Goal: Task Accomplishment & Management: Use online tool/utility

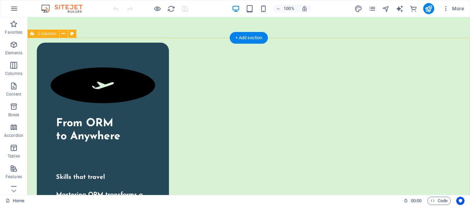
scroll to position [2218, 0]
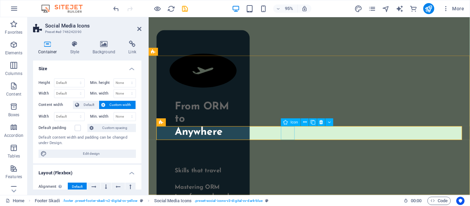
scroll to position [2297, 0]
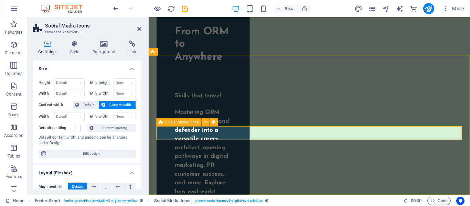
click at [162, 123] on icon at bounding box center [161, 123] width 4 height 8
click at [206, 124] on icon at bounding box center [205, 122] width 3 height 7
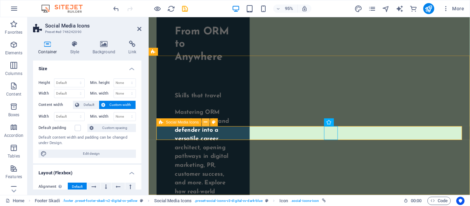
click at [205, 122] on icon at bounding box center [205, 122] width 3 height 7
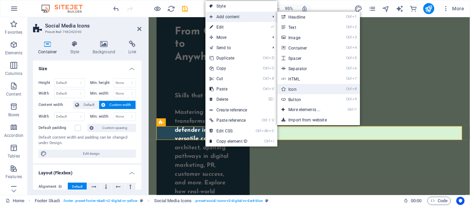
drag, startPoint x: 305, startPoint y: 88, endPoint x: 164, endPoint y: 74, distance: 141.3
click at [305, 88] on link "Ctrl 8 Icon" at bounding box center [305, 89] width 57 height 10
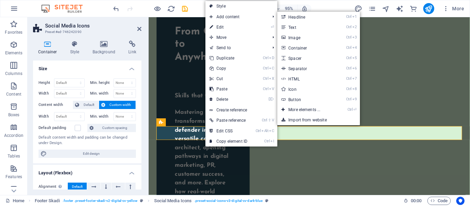
select select "xMidYMid"
select select "px"
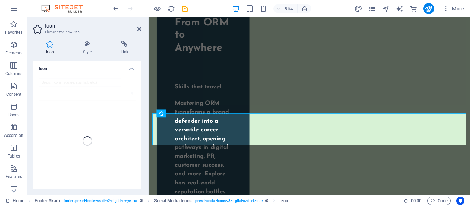
scroll to position [2, 0]
click at [136, 29] on header "Icon Element #ed-new-265" at bounding box center [87, 26] width 108 height 18
click at [138, 29] on icon at bounding box center [139, 29] width 4 height 6
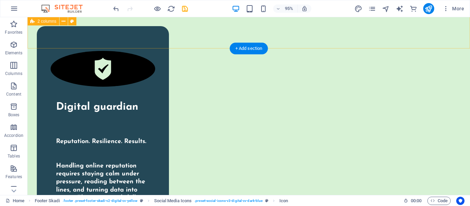
scroll to position [2218, 0]
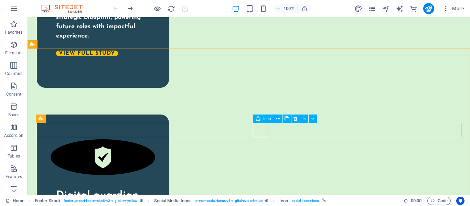
click at [263, 120] on span "Icon" at bounding box center [267, 119] width 8 height 4
click at [262, 119] on div "Icon" at bounding box center [263, 119] width 21 height 8
select select "xMidYMid"
select select "px"
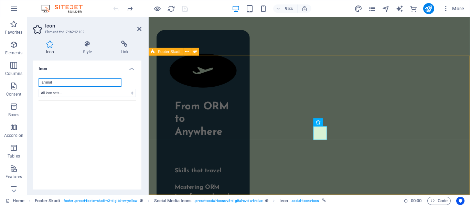
scroll to position [2297, 0]
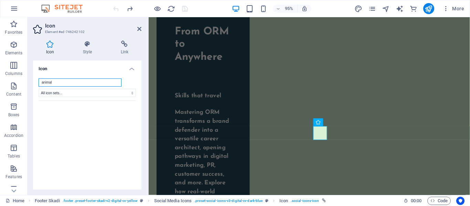
click at [91, 80] on input "animal" at bounding box center [80, 82] width 83 height 8
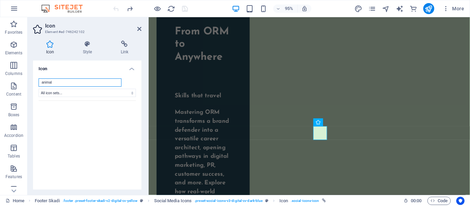
click at [91, 84] on input "animal" at bounding box center [80, 82] width 83 height 8
type input "whatsapp"
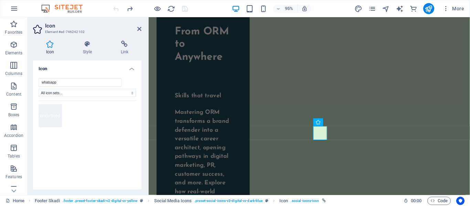
click at [55, 116] on button "undefined" at bounding box center [50, 115] width 23 height 23
click at [75, 113] on button "undefined" at bounding box center [74, 115] width 23 height 23
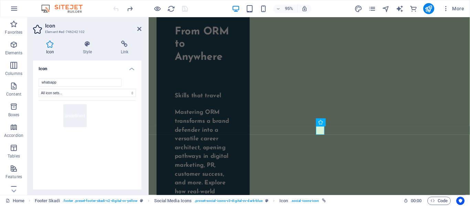
click at [67, 112] on button "undefined" at bounding box center [74, 115] width 23 height 23
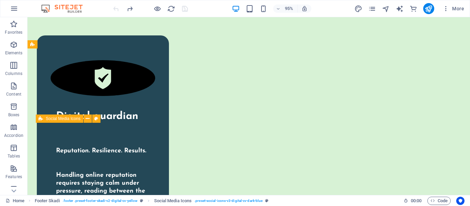
scroll to position [2218, 0]
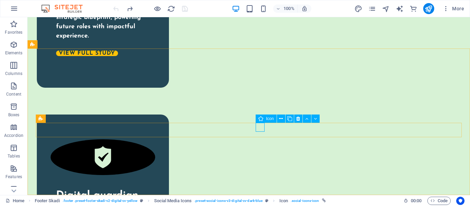
click at [260, 119] on icon at bounding box center [260, 119] width 5 height 8
click at [265, 118] on div "Icon" at bounding box center [266, 119] width 21 height 8
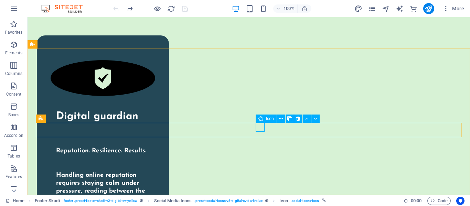
select select "xMidYMid"
select select "px"
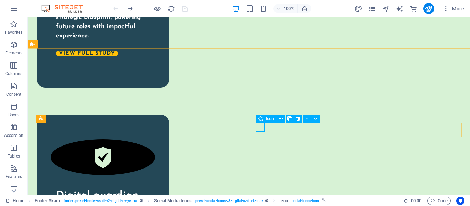
click at [264, 118] on div "Icon" at bounding box center [266, 119] width 21 height 8
click at [264, 119] on div "Icon" at bounding box center [266, 119] width 21 height 8
select select "xMidYMid"
select select "px"
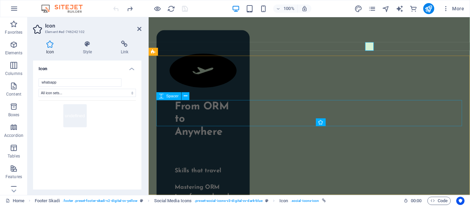
scroll to position [2297, 0]
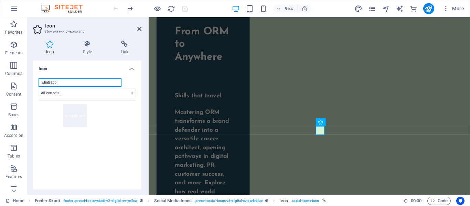
click at [91, 85] on input "whatsapp" at bounding box center [80, 82] width 83 height 8
type input "w"
type input "v"
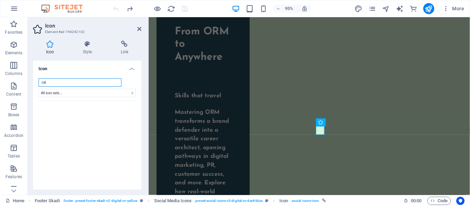
type input "call"
click at [88, 85] on input "call" at bounding box center [80, 82] width 83 height 8
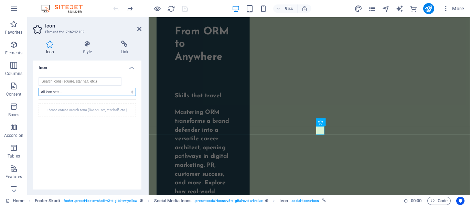
click at [83, 92] on select "All icon sets... IcoFont Ionicons FontAwesome Brands FontAwesome Duotone FontAw…" at bounding box center [87, 92] width 97 height 8
click at [86, 90] on select "All icon sets... IcoFont Ionicons FontAwesome Brands FontAwesome Duotone FontAw…" at bounding box center [87, 92] width 97 height 8
click at [86, 92] on select "All icon sets... IcoFont Ionicons FontAwesome Brands FontAwesome Duotone FontAw…" at bounding box center [87, 92] width 97 height 8
click at [89, 90] on select "All icon sets... IcoFont Ionicons FontAwesome Brands FontAwesome Duotone FontAw…" at bounding box center [87, 92] width 97 height 8
click at [90, 83] on input "search" at bounding box center [80, 81] width 83 height 8
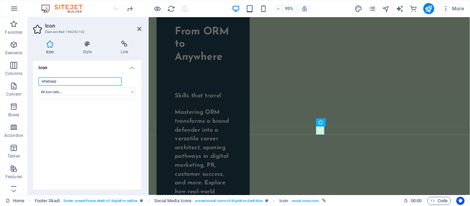
type input "whatsapp"
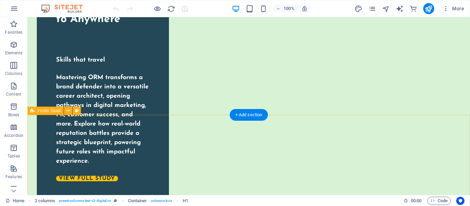
scroll to position [2218, 0]
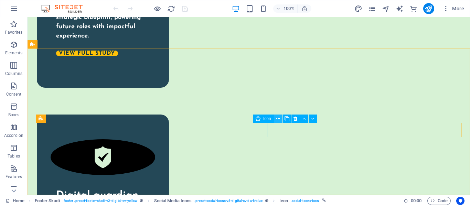
click at [277, 118] on icon at bounding box center [278, 118] width 4 height 7
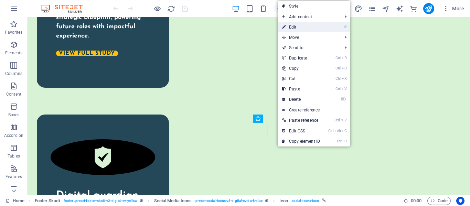
drag, startPoint x: 317, startPoint y: 26, endPoint x: 177, endPoint y: 9, distance: 141.0
click at [317, 26] on link "⏎ Edit" at bounding box center [301, 27] width 46 height 10
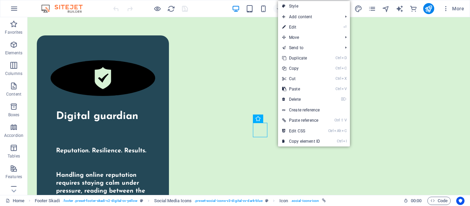
select select "xMidYMid"
select select "px"
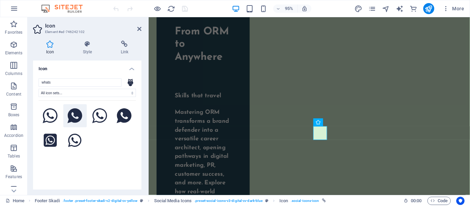
type input "whats"
click at [79, 117] on icon at bounding box center [74, 115] width 15 height 15
click at [102, 120] on icon at bounding box center [99, 115] width 15 height 15
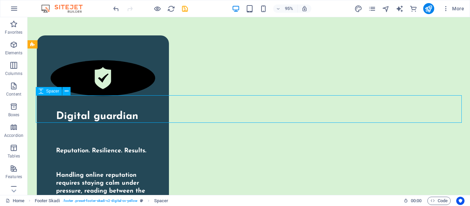
scroll to position [2218, 0]
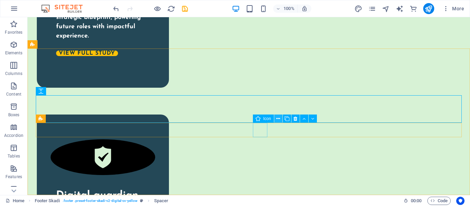
click at [281, 116] on button at bounding box center [278, 119] width 8 height 8
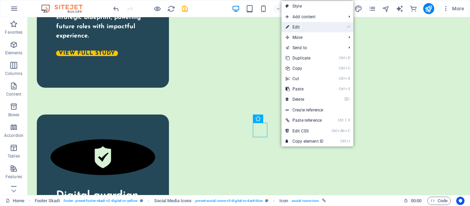
click at [314, 27] on link "⏎ Edit" at bounding box center [304, 27] width 46 height 10
select select "xMidYMid"
select select "px"
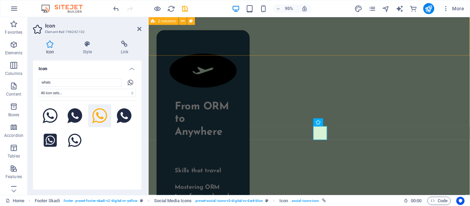
scroll to position [2297, 0]
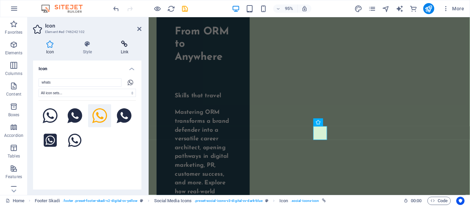
click at [121, 42] on icon at bounding box center [125, 44] width 34 height 7
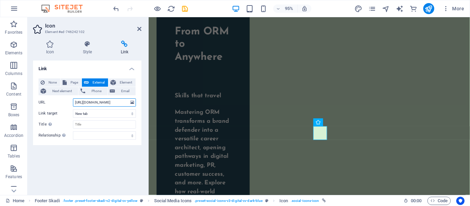
click at [105, 100] on input "[URL][DOMAIN_NAME]" at bounding box center [104, 102] width 63 height 8
paste input "[URL][DOMAIN_NAME]"
type input "[URL][DOMAIN_NAME]"
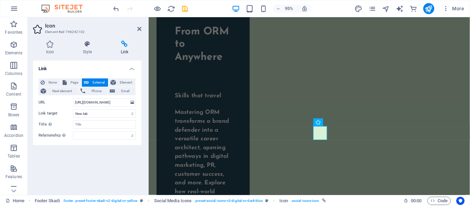
click at [99, 151] on div "Link None Page External Element Next element Phone Email Page Home Legal Notice…" at bounding box center [87, 125] width 108 height 129
click at [182, 9] on icon "save" at bounding box center [185, 9] width 8 height 8
checkbox input "false"
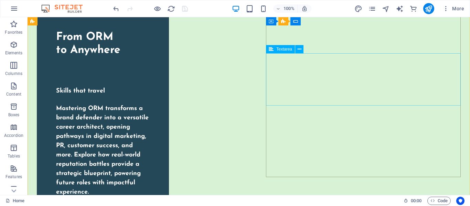
scroll to position [2218, 0]
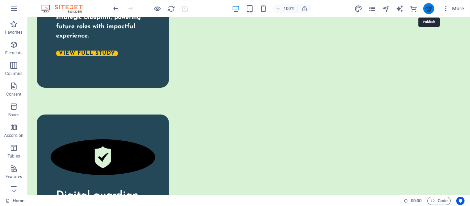
click at [432, 7] on icon "publish" at bounding box center [428, 9] width 8 height 8
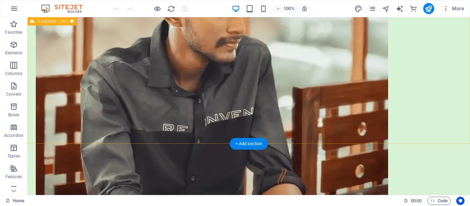
scroll to position [567, 0]
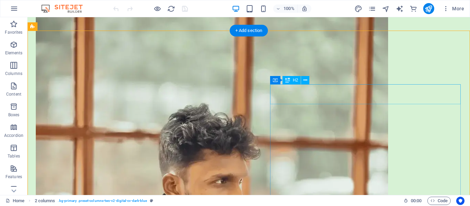
scroll to position [371, 0]
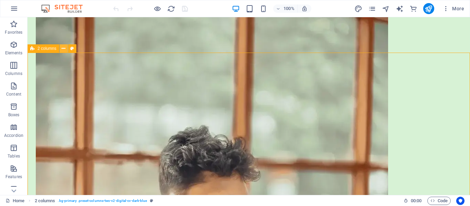
click at [62, 51] on icon at bounding box center [64, 48] width 4 height 7
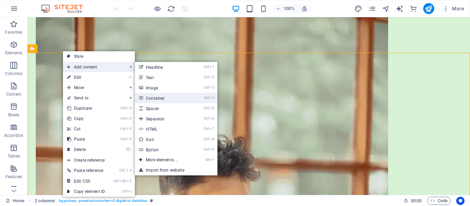
click at [169, 98] on link "Ctrl 4 Container" at bounding box center [163, 98] width 57 height 10
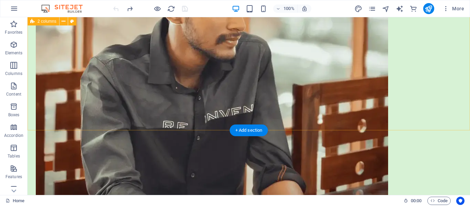
scroll to position [566, 0]
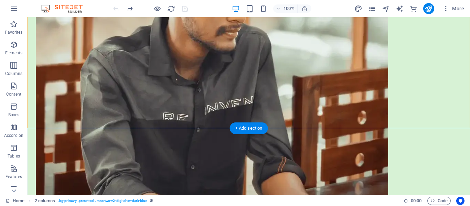
scroll to position [612, 0]
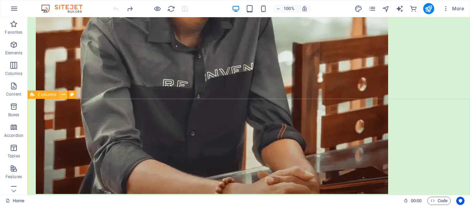
click at [64, 95] on icon at bounding box center [64, 94] width 4 height 7
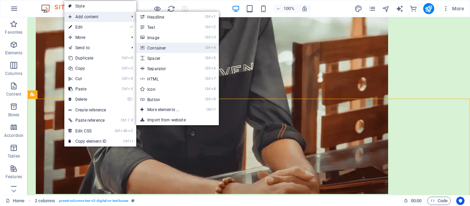
click at [151, 45] on link "Ctrl 4 Container" at bounding box center [164, 48] width 57 height 10
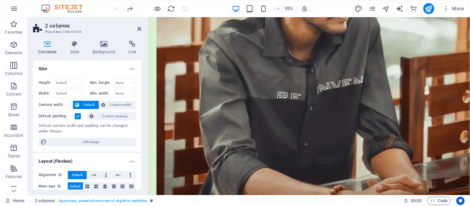
scroll to position [411, 0]
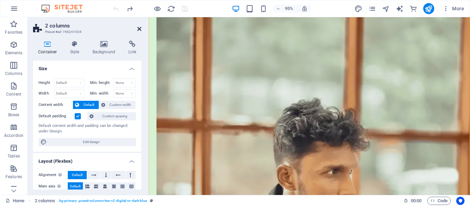
click at [138, 28] on icon at bounding box center [139, 29] width 4 height 6
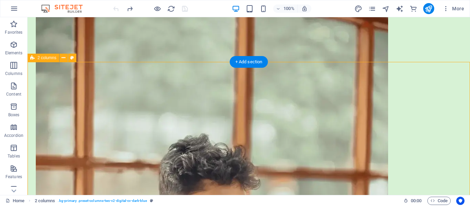
scroll to position [362, 0]
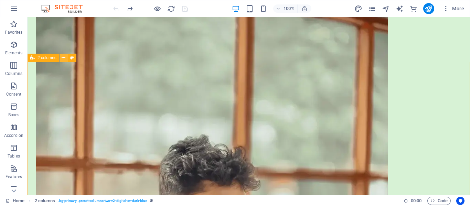
click at [63, 59] on icon at bounding box center [64, 57] width 4 height 7
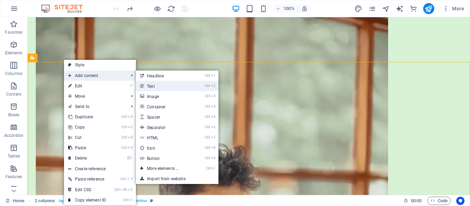
click at [175, 87] on link "Ctrl 2 Text" at bounding box center [164, 86] width 57 height 10
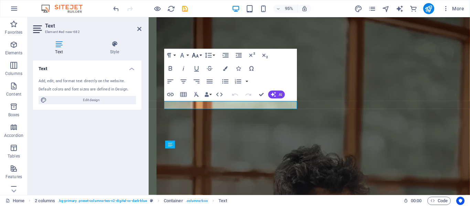
click at [197, 59] on icon "button" at bounding box center [195, 55] width 8 height 8
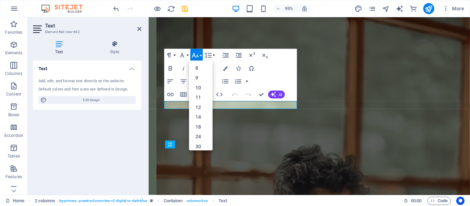
click at [197, 58] on icon "button" at bounding box center [195, 55] width 8 height 8
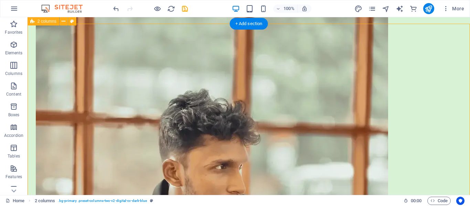
scroll to position [387, 0]
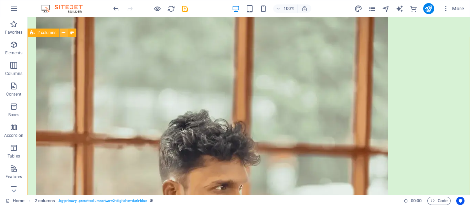
click at [64, 32] on icon at bounding box center [64, 32] width 4 height 7
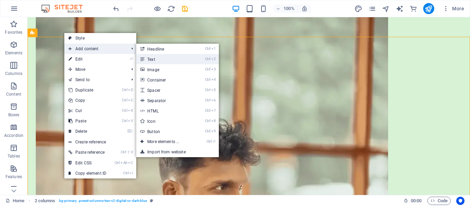
click at [163, 58] on link "Ctrl 2 Text" at bounding box center [164, 59] width 57 height 10
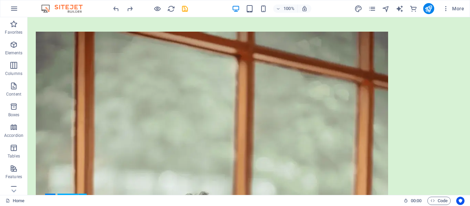
scroll to position [317, 0]
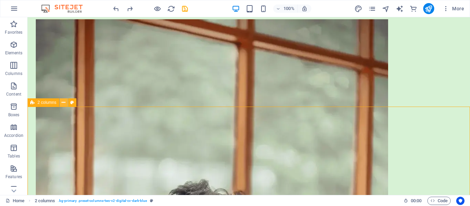
click at [63, 103] on icon at bounding box center [64, 102] width 4 height 7
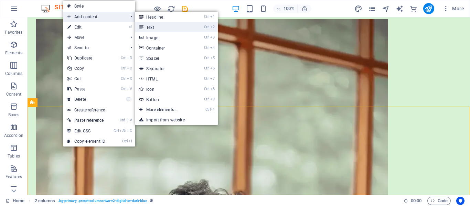
drag, startPoint x: 156, startPoint y: 31, endPoint x: 51, endPoint y: 58, distance: 108.3
click at [156, 31] on link "Ctrl 2 Text" at bounding box center [163, 27] width 57 height 10
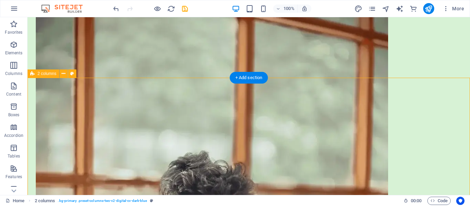
scroll to position [346, 0]
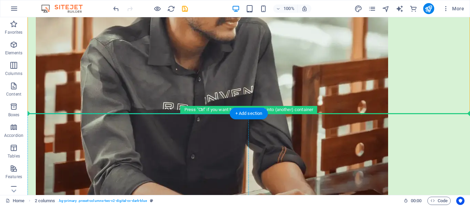
scroll to position [597, 0]
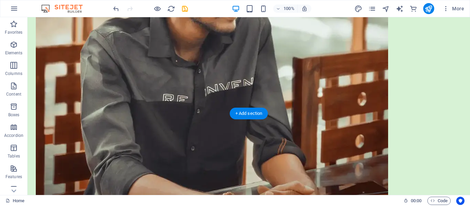
drag, startPoint x: 104, startPoint y: 165, endPoint x: 106, endPoint y: 105, distance: 60.9
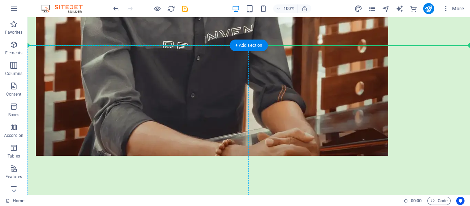
scroll to position [628, 0]
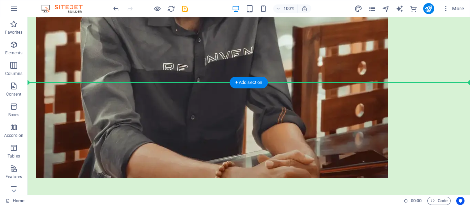
drag, startPoint x: 79, startPoint y: 156, endPoint x: 76, endPoint y: 60, distance: 96.0
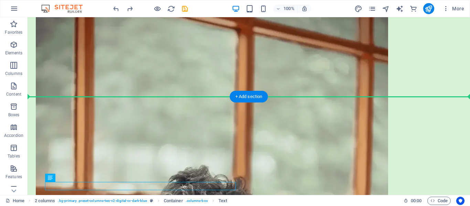
scroll to position [323, 0]
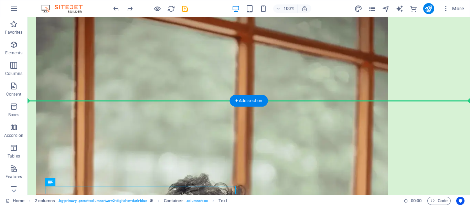
drag, startPoint x: 83, startPoint y: 100, endPoint x: 65, endPoint y: 101, distance: 17.9
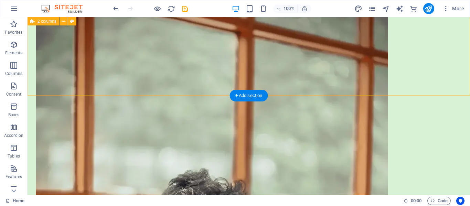
scroll to position [329, 0]
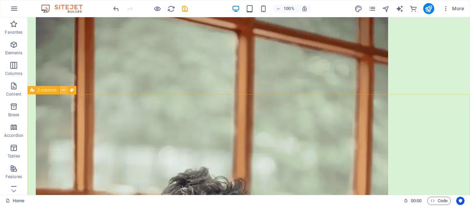
click at [64, 88] on icon at bounding box center [64, 90] width 4 height 7
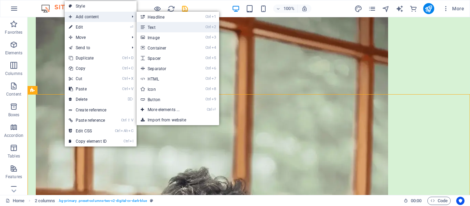
click at [154, 25] on link "Ctrl 2 Text" at bounding box center [165, 27] width 57 height 10
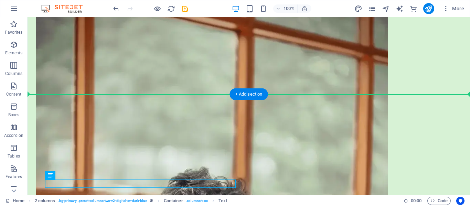
drag, startPoint x: 83, startPoint y: 182, endPoint x: 86, endPoint y: 128, distance: 54.0
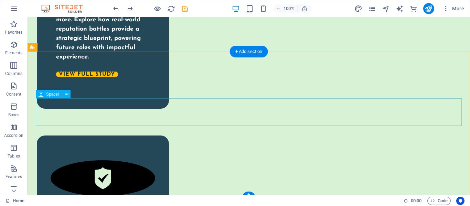
scroll to position [2216, 0]
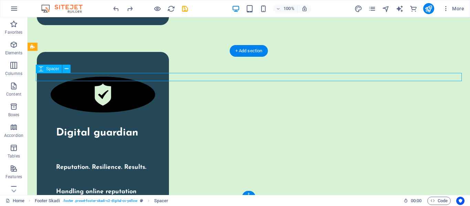
select select "px"
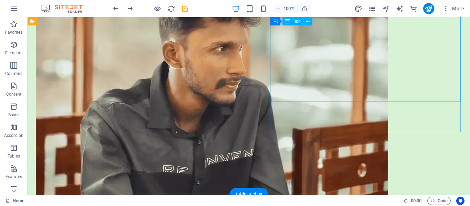
scroll to position [414, 0]
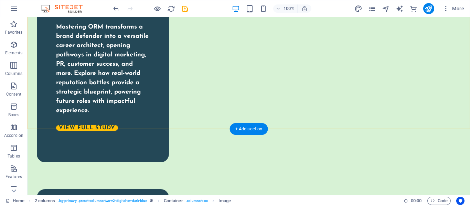
scroll to position [2218, 0]
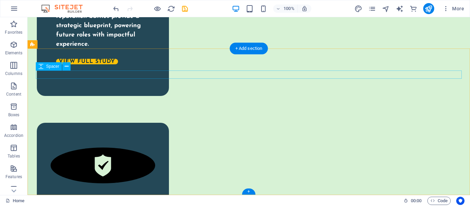
select select "px"
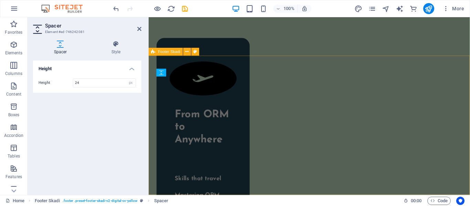
scroll to position [2297, 0]
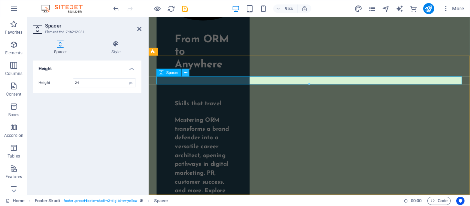
click at [184, 72] on icon at bounding box center [185, 72] width 3 height 7
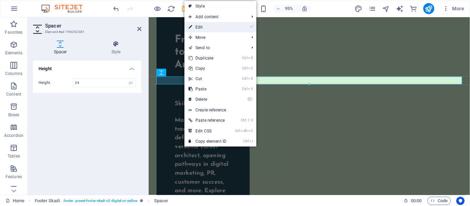
click at [202, 29] on link "⏎ Edit" at bounding box center [207, 27] width 46 height 10
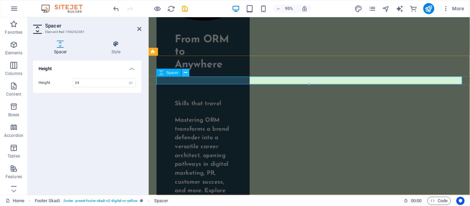
click at [186, 72] on icon at bounding box center [185, 72] width 3 height 7
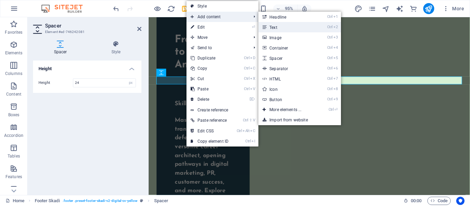
drag, startPoint x: 259, startPoint y: 26, endPoint x: 117, endPoint y: 17, distance: 143.0
click at [259, 26] on link "Ctrl 2 Text" at bounding box center [286, 27] width 57 height 10
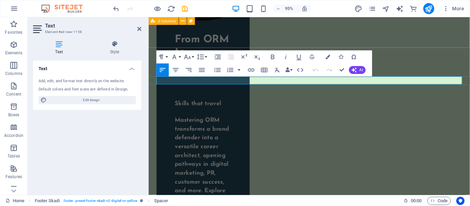
scroll to position [2306, 0]
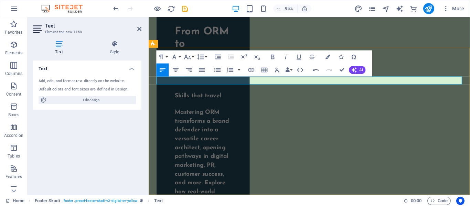
click at [111, 40] on div "Text Style Text Add, edit, and format text directly on the website. Default col…" at bounding box center [87, 115] width 119 height 160
click at [112, 42] on icon at bounding box center [115, 44] width 54 height 7
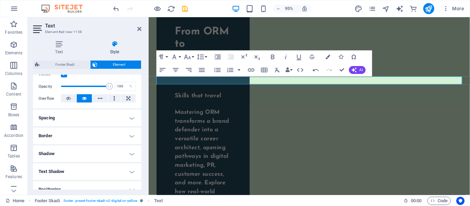
scroll to position [118, 0]
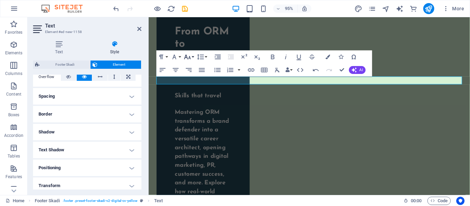
click at [190, 55] on icon "button" at bounding box center [188, 57] width 8 height 8
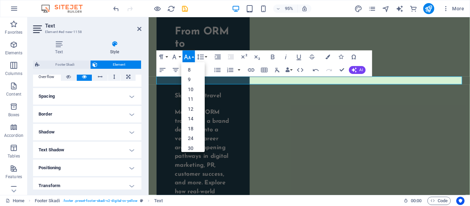
click at [190, 55] on icon "button" at bounding box center [188, 57] width 8 height 8
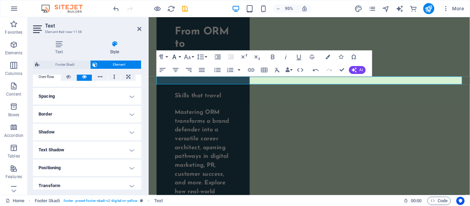
click at [179, 55] on button "Font Family" at bounding box center [176, 57] width 12 height 13
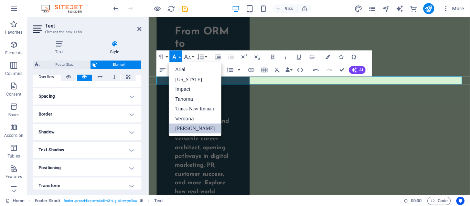
scroll to position [0, 0]
click at [179, 55] on button "Font Family" at bounding box center [176, 57] width 12 height 13
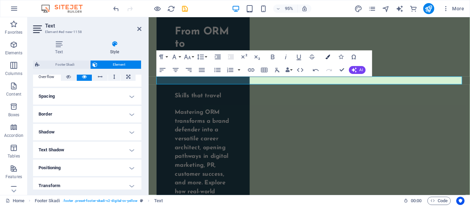
click at [332, 60] on button "Colors" at bounding box center [328, 57] width 12 height 13
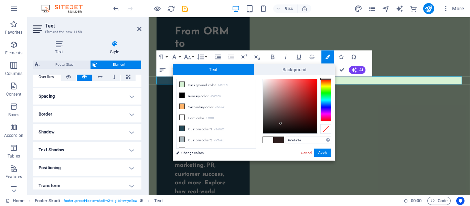
type input "#000000"
drag, startPoint x: 305, startPoint y: 101, endPoint x: 234, endPoint y: 180, distance: 105.9
click at [234, 180] on body "Manuraj Home Favorites Elements Columns Content Boxes Accordion Tables Features…" at bounding box center [235, 103] width 470 height 206
click at [316, 154] on button "Apply" at bounding box center [322, 153] width 17 height 8
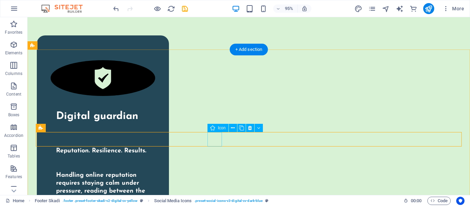
scroll to position [2217, 0]
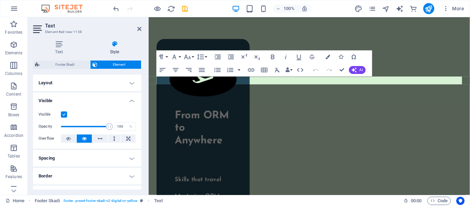
scroll to position [2306, 0]
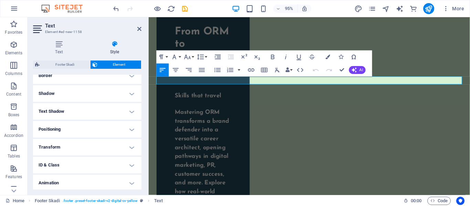
scroll to position [120, 0]
click at [78, 164] on h4 "Animation" at bounding box center [87, 163] width 108 height 17
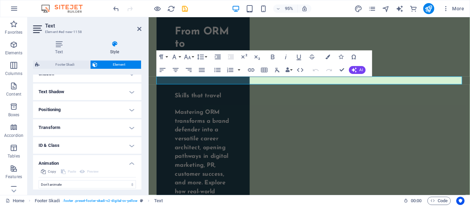
scroll to position [142, 0]
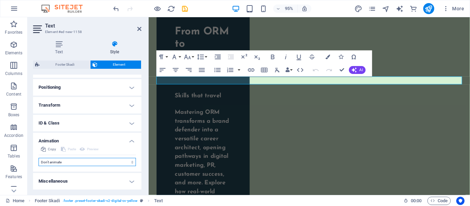
click at [54, 159] on select "Don't animate Show / Hide Slide up/down Zoom in/out Slide left to right Slide r…" at bounding box center [87, 162] width 97 height 8
select select "pulse"
click at [39, 158] on select "Don't animate Show / Hide Slide up/down Zoom in/out Slide left to right Slide r…" at bounding box center [87, 162] width 97 height 8
select select "scroll"
click at [58, 163] on select "Don't animate Show / Hide Slide up/down Zoom in/out Slide left to right Slide r…" at bounding box center [87, 162] width 97 height 8
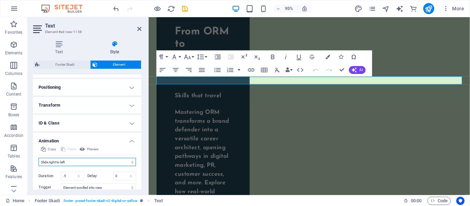
click at [39, 158] on select "Don't animate Show / Hide Slide up/down Zoom in/out Slide left to right Slide r…" at bounding box center [87, 162] width 97 height 8
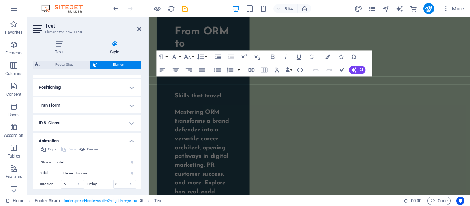
click at [73, 159] on select "Don't animate Show / Hide Slide up/down Zoom in/out Slide left to right Slide r…" at bounding box center [87, 162] width 97 height 8
click at [39, 158] on select "Don't animate Show / Hide Slide up/down Zoom in/out Slide left to right Slide r…" at bounding box center [87, 162] width 97 height 8
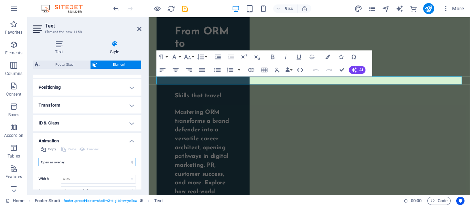
click at [76, 161] on select "Don't animate Show / Hide Slide up/down Zoom in/out Slide left to right Slide r…" at bounding box center [87, 162] width 97 height 8
click at [39, 158] on select "Don't animate Show / Hide Slide up/down Zoom in/out Slide left to right Slide r…" at bounding box center [87, 162] width 97 height 8
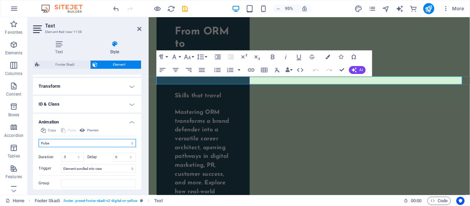
scroll to position [163, 0]
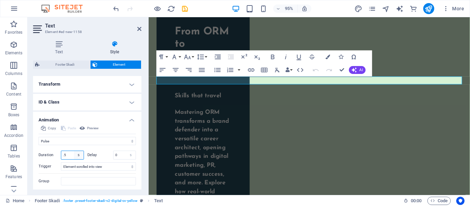
click at [78, 153] on select "s ms" at bounding box center [79, 155] width 10 height 8
click at [76, 139] on select "Don't animate Show / Hide Slide up/down Zoom in/out Slide left to right Slide r…" at bounding box center [87, 141] width 97 height 8
select select "move-left-to-right"
click at [39, 137] on select "Don't animate Show / Hide Slide up/down Zoom in/out Slide left to right Slide r…" at bounding box center [87, 141] width 97 height 8
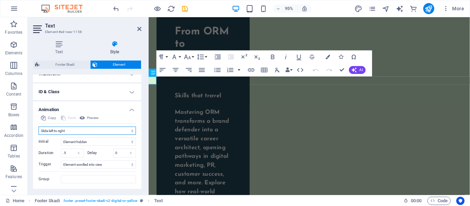
scroll to position [191, 0]
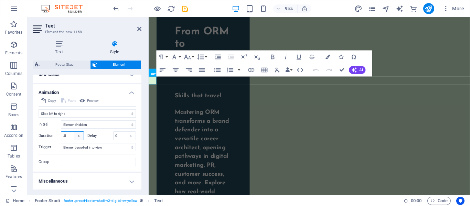
click at [74, 134] on select "s ms" at bounding box center [79, 136] width 10 height 8
click at [70, 136] on input ".5" at bounding box center [72, 136] width 22 height 8
type input "10"
click at [118, 136] on input "0" at bounding box center [124, 136] width 22 height 8
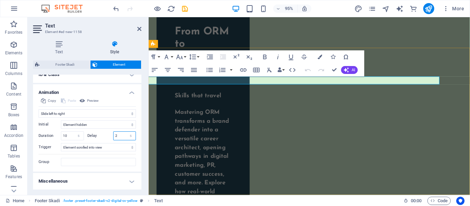
type input "2"
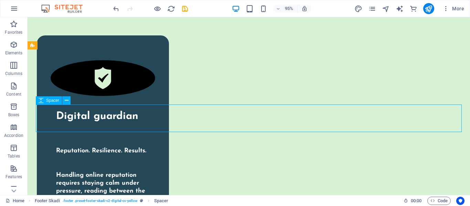
scroll to position [2217, 0]
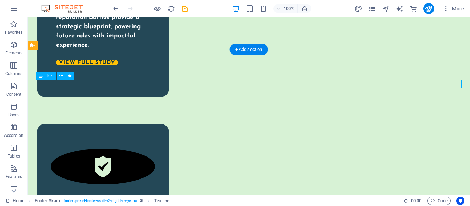
select select "move-left-to-right"
select select "s"
select select "scroll"
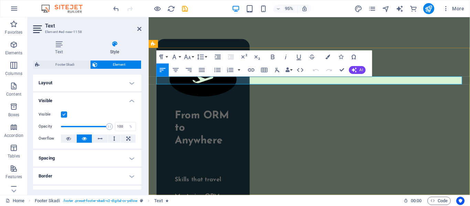
scroll to position [2306, 0]
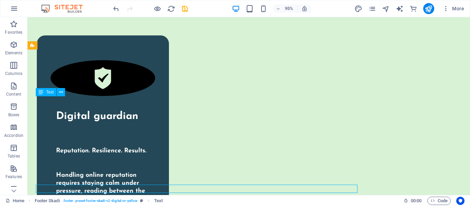
scroll to position [2217, 0]
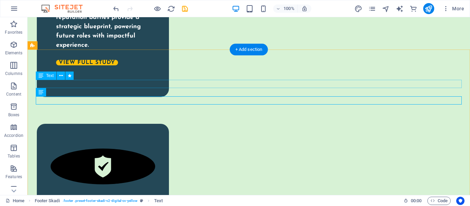
select select "move-left-to-right"
select select "s"
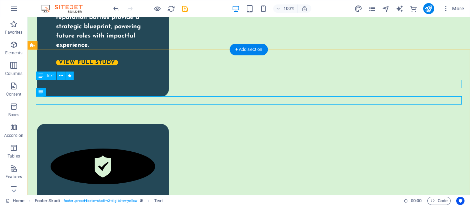
select select "scroll"
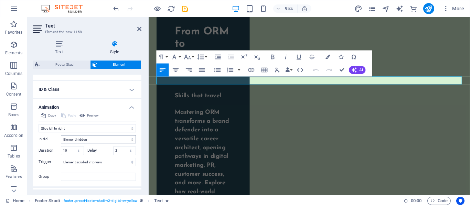
scroll to position [191, 0]
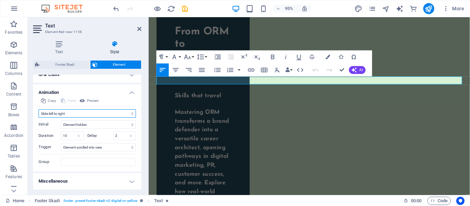
click at [104, 112] on select "Don't animate Show / Hide Slide up/down Zoom in/out Slide left to right Slide r…" at bounding box center [87, 113] width 97 height 8
click at [39, 109] on select "Don't animate Show / Hide Slide up/down Zoom in/out Slide left to right Slide r…" at bounding box center [87, 113] width 97 height 8
click at [76, 48] on h4 "Text" at bounding box center [60, 48] width 55 height 14
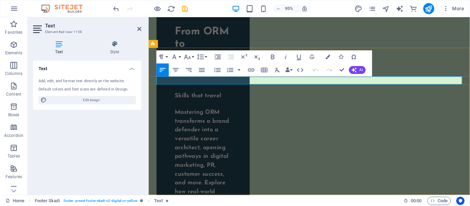
click at [107, 53] on h4 "Style" at bounding box center [115, 48] width 54 height 14
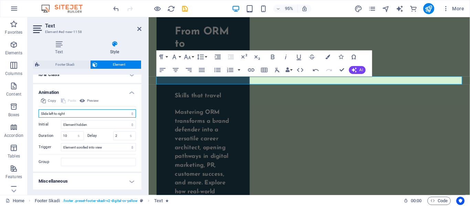
click at [106, 112] on select "Don't animate Show / Hide Slide up/down Zoom in/out Slide left to right Slide r…" at bounding box center [87, 113] width 97 height 8
click at [39, 109] on select "Don't animate Show / Hide Slide up/down Zoom in/out Slide left to right Slide r…" at bounding box center [87, 113] width 97 height 8
click at [94, 110] on select "Don't animate Show / Hide Slide up/down Zoom in/out Slide left to right Slide r…" at bounding box center [87, 113] width 97 height 8
select select "move-left-to-right"
click at [39, 109] on select "Don't animate Show / Hide Slide up/down Zoom in/out Slide left to right Slide r…" at bounding box center [87, 113] width 97 height 8
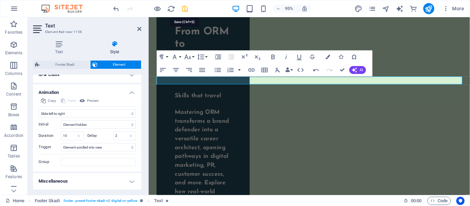
click at [185, 8] on icon "save" at bounding box center [185, 9] width 8 height 8
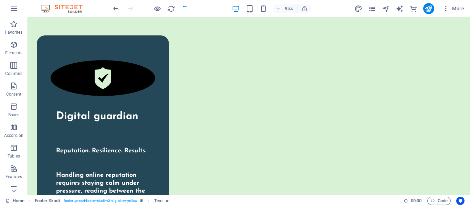
checkbox input "false"
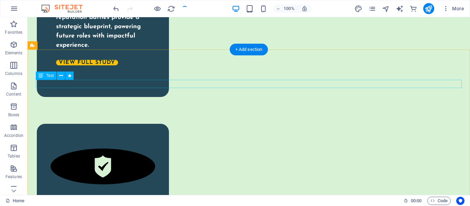
select select "move-left-to-right"
select select "s"
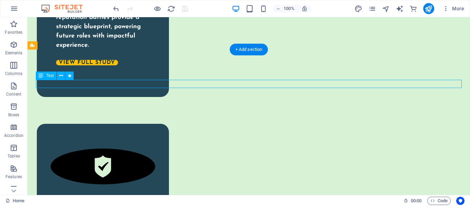
select select "scroll"
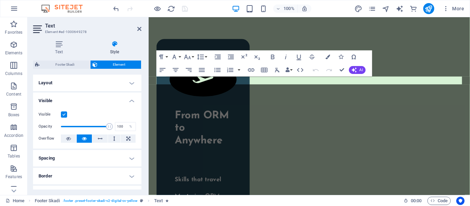
scroll to position [2306, 0]
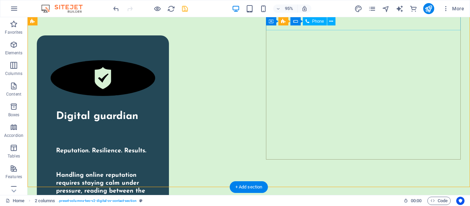
scroll to position [2195, 0]
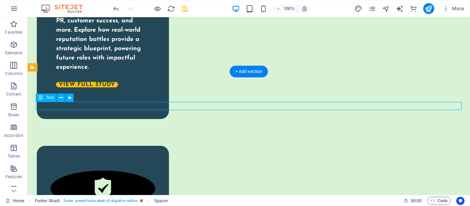
select select "move-left-to-right"
select select "s"
select select "scroll"
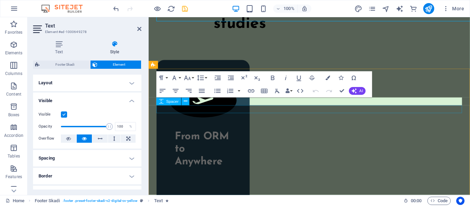
scroll to position [2284, 0]
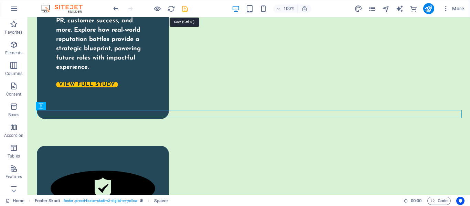
click at [188, 6] on icon "save" at bounding box center [185, 9] width 8 height 8
checkbox input "false"
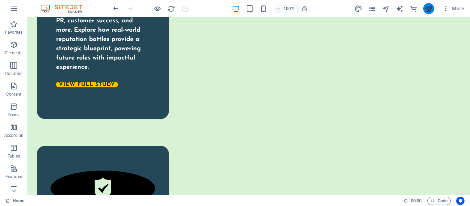
click at [433, 8] on button "publish" at bounding box center [428, 8] width 11 height 11
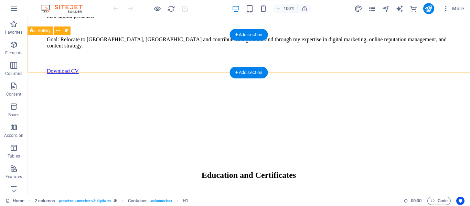
scroll to position [2226, 0]
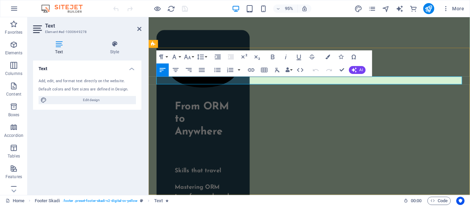
scroll to position [2306, 0]
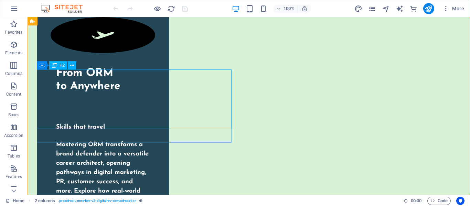
scroll to position [2226, 0]
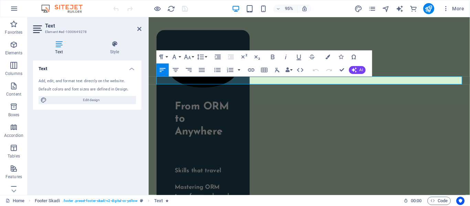
scroll to position [2306, 0]
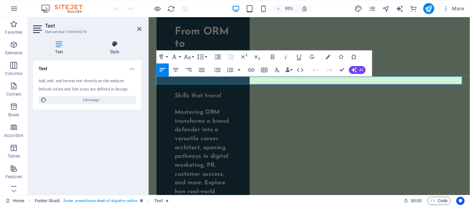
click at [104, 48] on h4 "Style" at bounding box center [115, 48] width 54 height 14
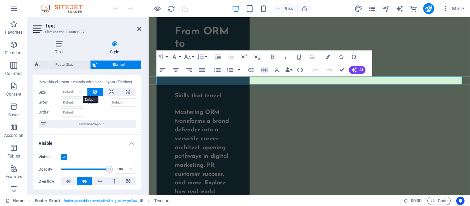
scroll to position [0, 0]
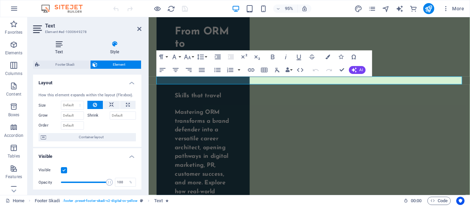
click at [64, 53] on h4 "Text" at bounding box center [60, 48] width 55 height 14
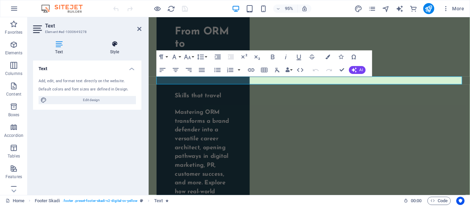
click at [111, 45] on icon at bounding box center [115, 44] width 54 height 7
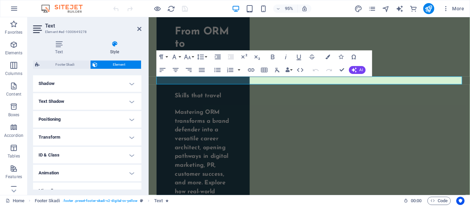
scroll to position [176, 0]
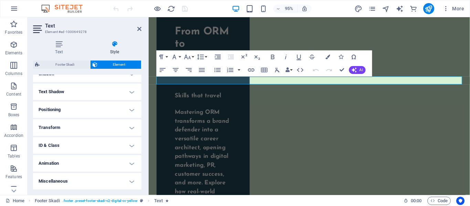
click at [71, 164] on h4 "Animation" at bounding box center [87, 163] width 108 height 17
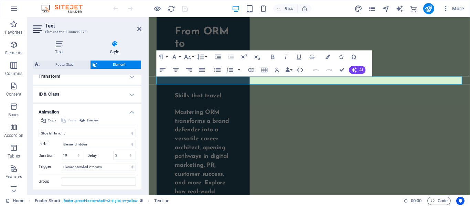
scroll to position [234, 0]
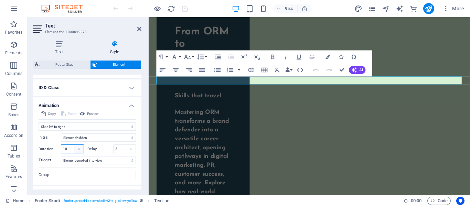
click at [75, 146] on select "s ms" at bounding box center [79, 149] width 10 height 8
click at [72, 150] on input "10" at bounding box center [72, 149] width 22 height 8
type input "1"
type input "5"
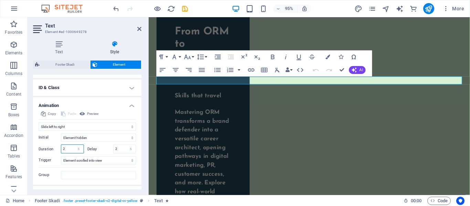
type input "2"
click at [145, 154] on div "Text Style Text Add, edit, and format text directly on the website. Default col…" at bounding box center [87, 115] width 119 height 160
click at [74, 147] on select "s ms" at bounding box center [79, 149] width 10 height 8
click at [75, 149] on select "s ms" at bounding box center [79, 149] width 10 height 8
click at [75, 150] on select "s ms" at bounding box center [79, 149] width 10 height 8
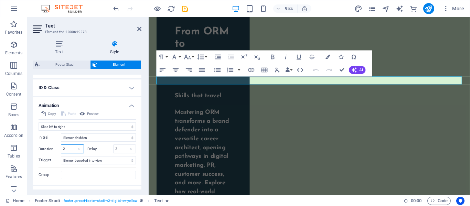
click at [70, 147] on input "2" at bounding box center [72, 149] width 22 height 8
type input "1"
type input "5"
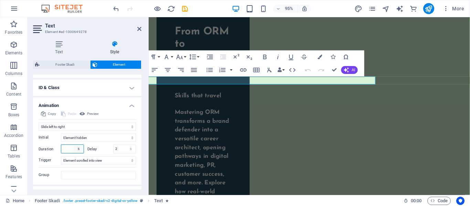
type input "6"
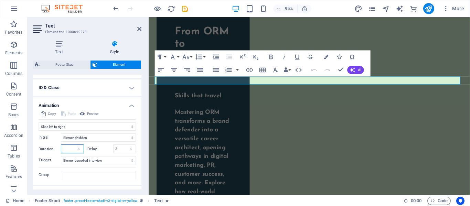
type input "4"
type input "6"
type input "7"
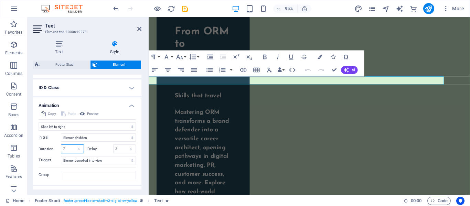
click at [148, 152] on div at bounding box center [147, 106] width 1 height 178
type input "5"
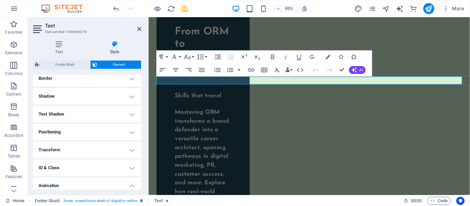
scroll to position [150, 0]
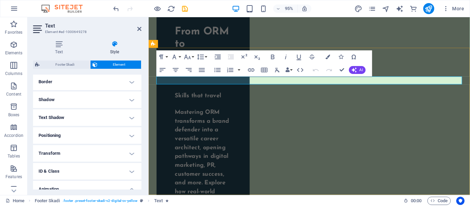
type input "5"
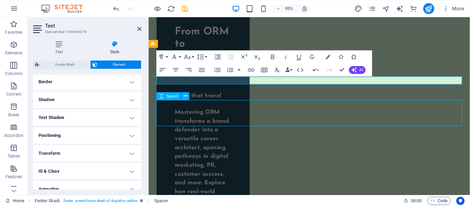
scroll to position [2217, 0]
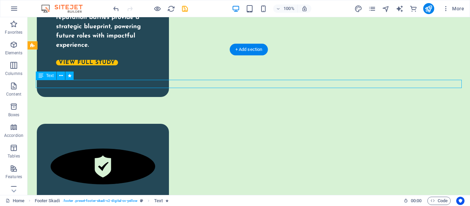
select select "move-left-to-right"
select select "s"
select select "scroll"
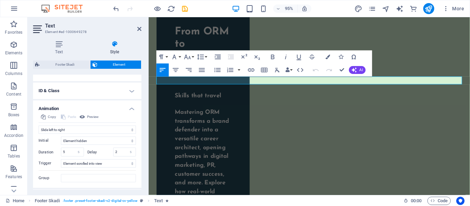
scroll to position [247, 0]
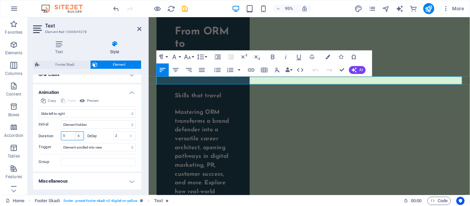
click at [74, 134] on select "s ms" at bounding box center [79, 136] width 10 height 8
click at [72, 135] on input "5" at bounding box center [72, 136] width 22 height 8
type input "5"
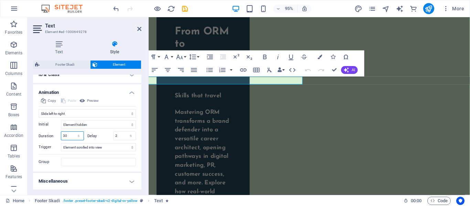
type input "3"
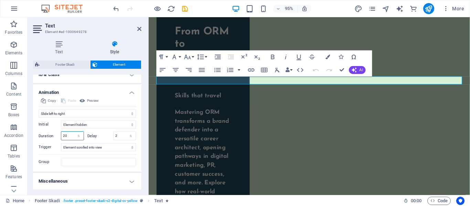
type input "2"
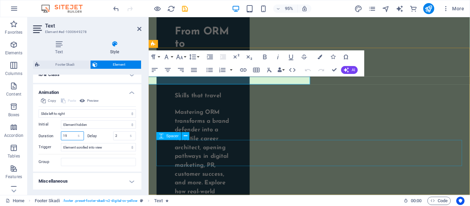
type input "19"
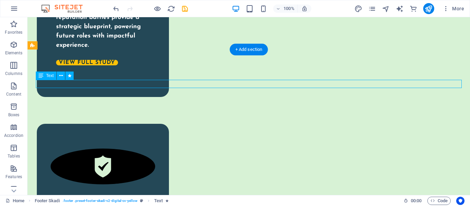
select select "move-left-to-right"
select select "s"
select select "scroll"
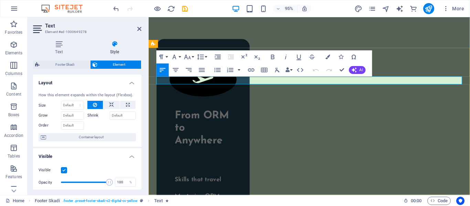
scroll to position [2306, 0]
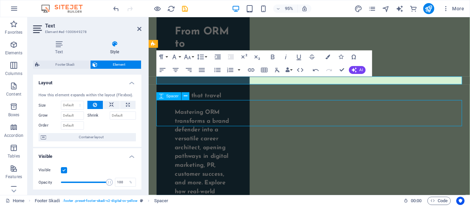
scroll to position [2217, 0]
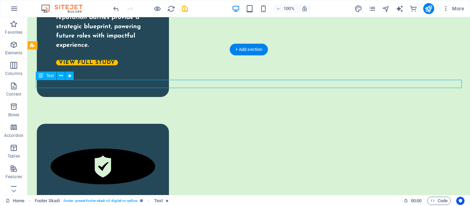
select select "move-left-to-right"
select select "s"
select select "scroll"
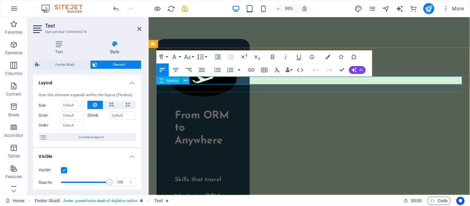
scroll to position [2306, 0]
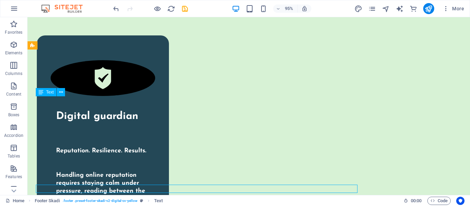
scroll to position [2217, 0]
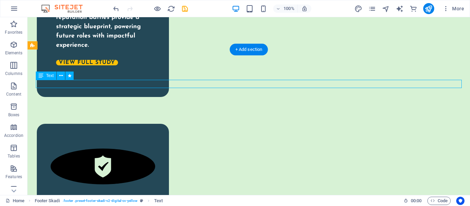
select select "move-left-to-right"
select select "s"
select select "scroll"
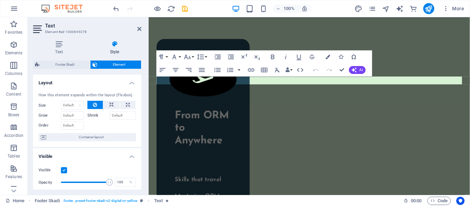
scroll to position [2306, 0]
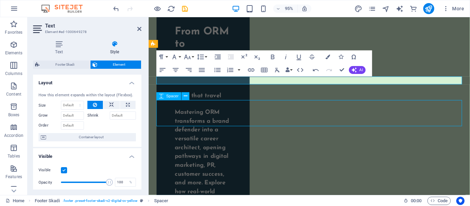
scroll to position [2217, 0]
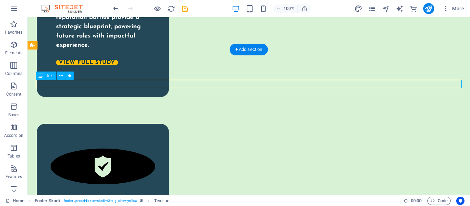
select select "move-left-to-right"
select select "s"
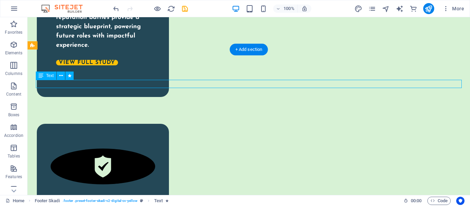
select select "scroll"
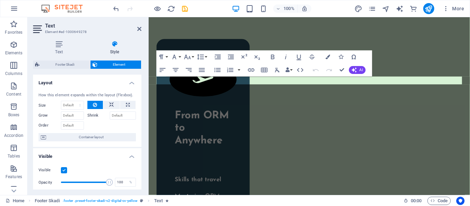
scroll to position [2306, 0]
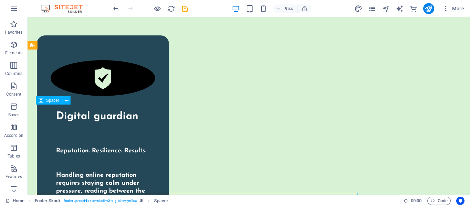
scroll to position [2217, 0]
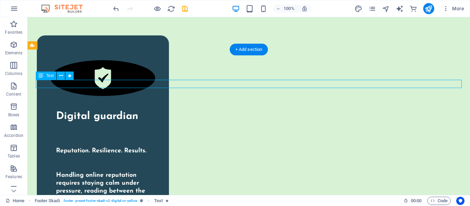
select select "move-left-to-right"
select select "s"
select select "scroll"
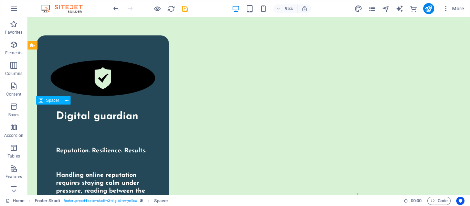
scroll to position [2217, 0]
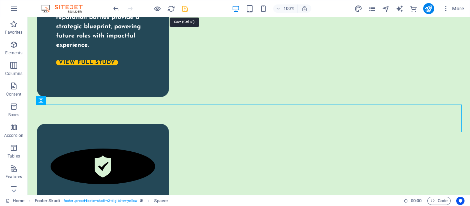
click at [183, 8] on icon "save" at bounding box center [185, 9] width 8 height 8
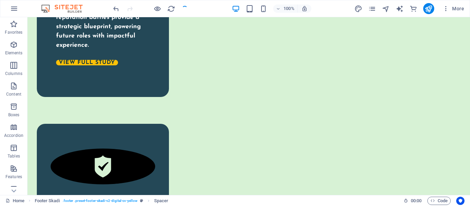
checkbox input "false"
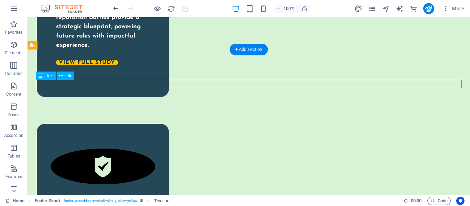
select select "move-left-to-right"
select select "s"
select select "scroll"
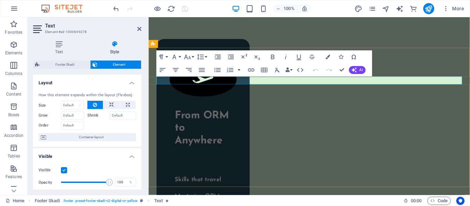
scroll to position [2306, 0]
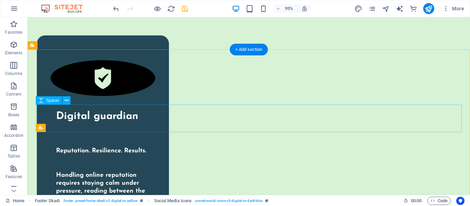
scroll to position [2217, 0]
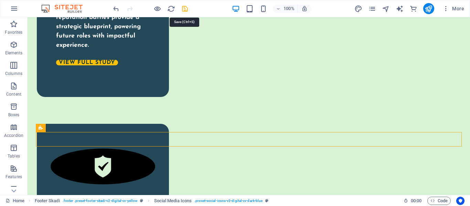
click at [185, 9] on icon "save" at bounding box center [185, 9] width 8 height 8
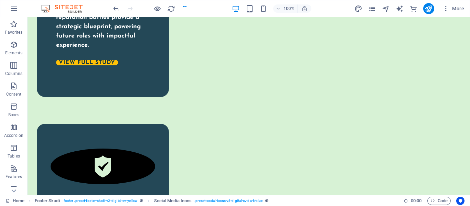
checkbox input "false"
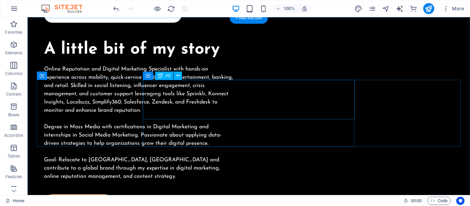
scroll to position [982, 0]
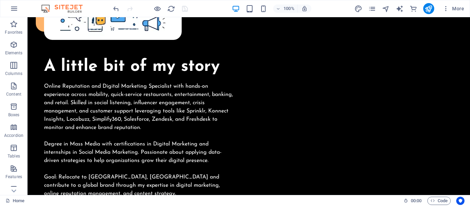
click at [425, 13] on div at bounding box center [428, 8] width 11 height 11
click at [430, 12] on icon "publish" at bounding box center [428, 9] width 8 height 8
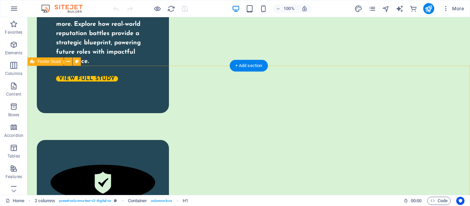
scroll to position [2226, 0]
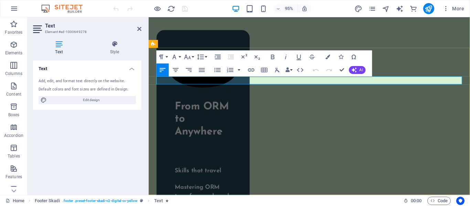
scroll to position [2306, 0]
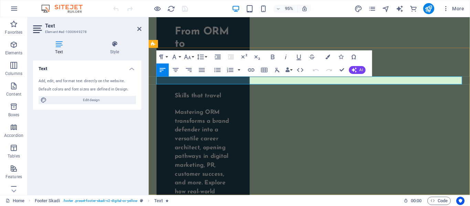
copy span "Contact Now - [PHONE_NUMBER]"
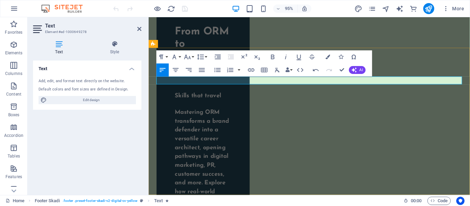
drag, startPoint x: 337, startPoint y: 82, endPoint x: 421, endPoint y: 85, distance: 83.3
copy span "Contact Now - [PHONE_NUMBER]"
click at [177, 67] on icon "button" at bounding box center [176, 70] width 8 height 8
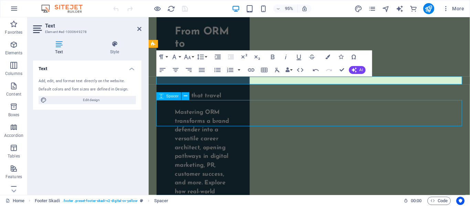
scroll to position [2217, 0]
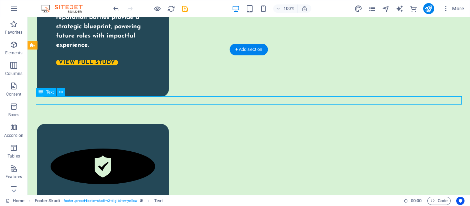
drag, startPoint x: 225, startPoint y: 100, endPoint x: 223, endPoint y: 97, distance: 3.9
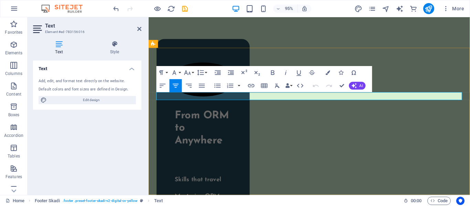
scroll to position [2306, 0]
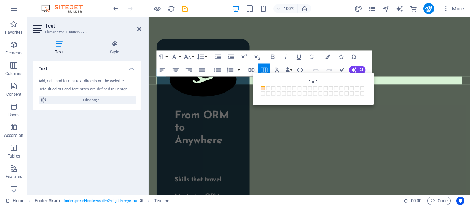
scroll to position [2306, 0]
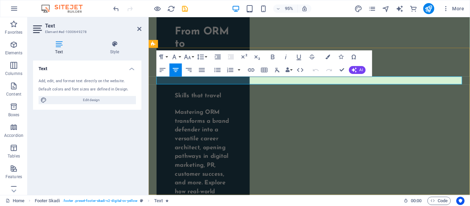
copy span "Contact Now - [PHONE_NUMBER]"
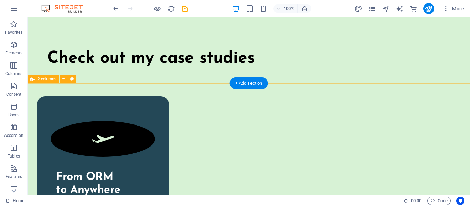
scroll to position [1930, 0]
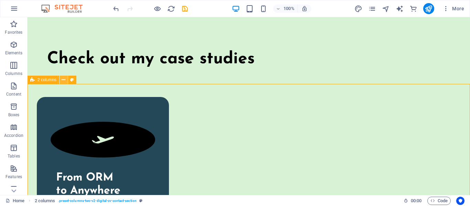
click at [65, 78] on icon at bounding box center [64, 79] width 4 height 7
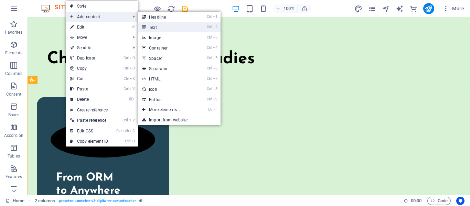
click at [151, 26] on link "Ctrl 2 Text" at bounding box center [166, 27] width 57 height 10
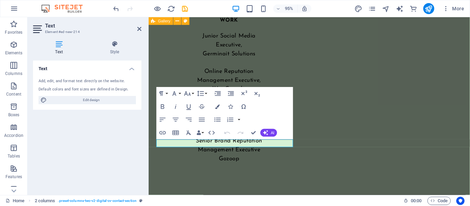
scroll to position [2018, 0]
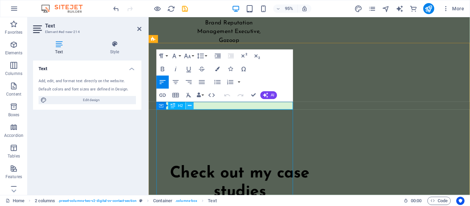
click at [190, 105] on icon at bounding box center [189, 105] width 3 height 7
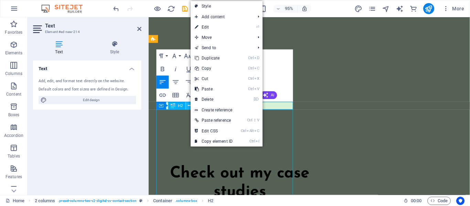
scroll to position [1930, 0]
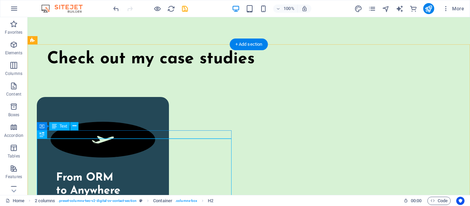
click at [73, 125] on icon at bounding box center [75, 125] width 4 height 7
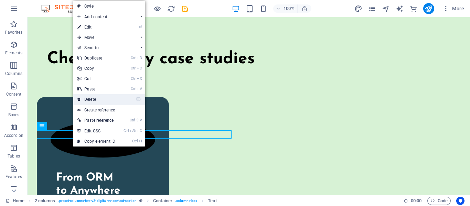
click at [107, 97] on link "⌦ Delete" at bounding box center [96, 99] width 46 height 10
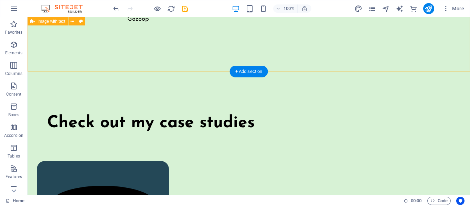
scroll to position [1865, 0]
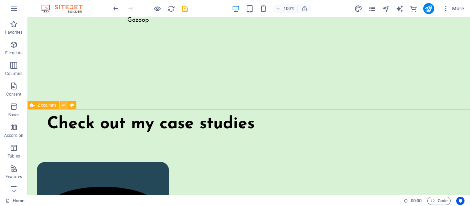
click at [63, 105] on icon at bounding box center [64, 105] width 4 height 7
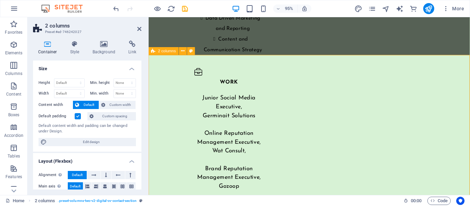
scroll to position [2005, 0]
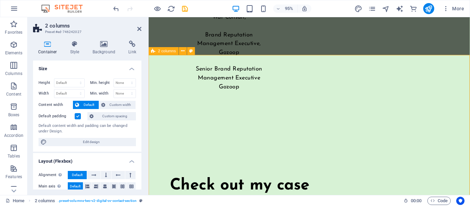
click at [179, 50] on button at bounding box center [183, 51] width 8 height 8
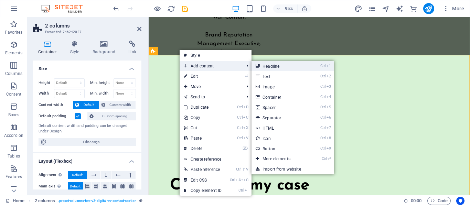
click at [264, 69] on link "Ctrl 1 Headline" at bounding box center [279, 66] width 57 height 10
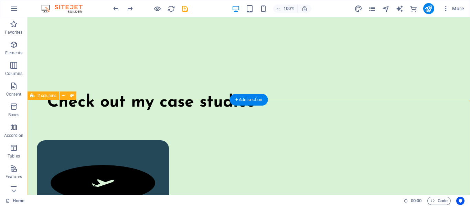
scroll to position [1893, 0]
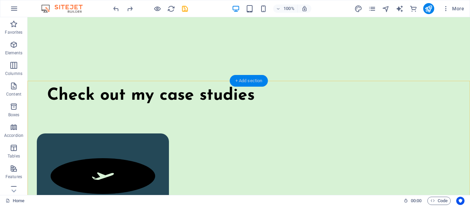
click at [259, 78] on div "+ Add section" at bounding box center [249, 81] width 38 height 12
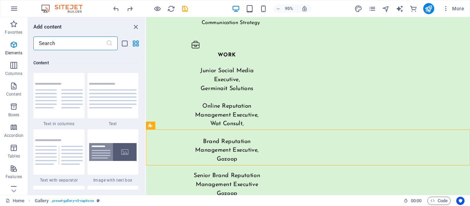
scroll to position [1203, 0]
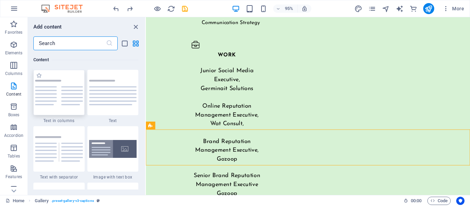
click at [66, 79] on div at bounding box center [58, 92] width 51 height 45
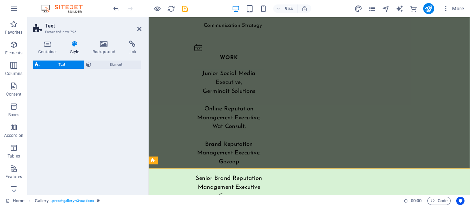
select select "rem"
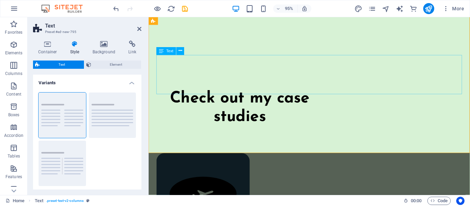
scroll to position [2084, 0]
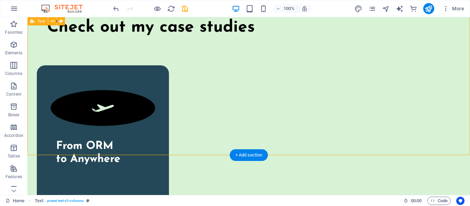
scroll to position [1955, 0]
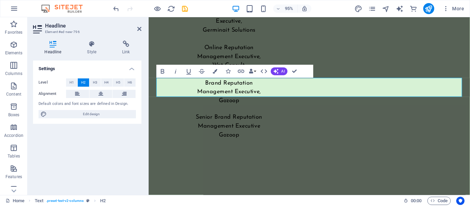
scroll to position [2043, 0]
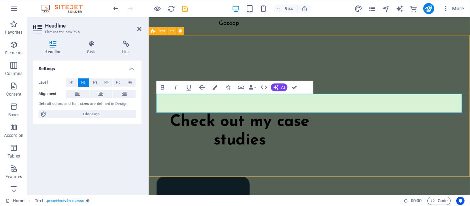
scroll to position [1938, 0]
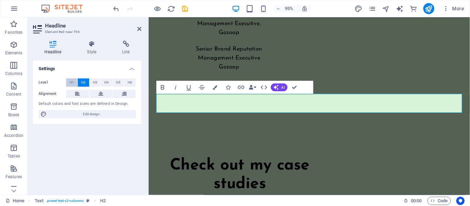
click at [76, 81] on button "H1" at bounding box center [71, 82] width 11 height 8
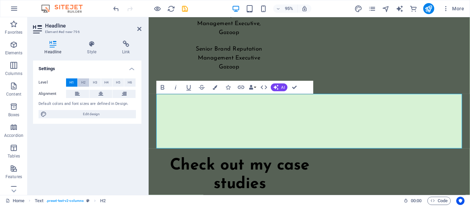
click at [85, 81] on span "H2" at bounding box center [83, 82] width 4 height 8
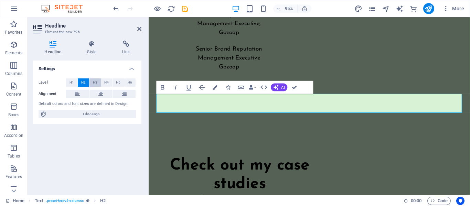
click at [96, 80] on span "H3" at bounding box center [95, 82] width 4 height 8
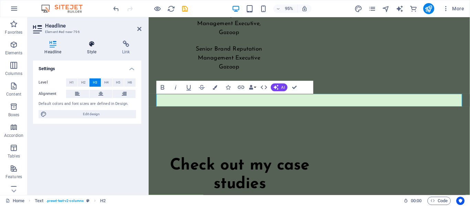
click at [97, 43] on icon at bounding box center [92, 44] width 32 height 7
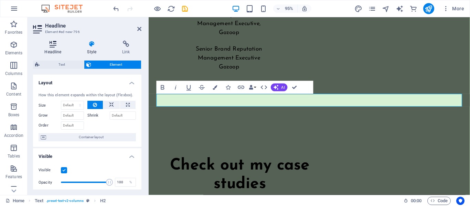
click at [59, 51] on h4 "Headline" at bounding box center [54, 48] width 43 height 14
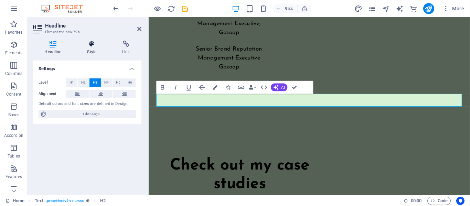
click at [100, 50] on h4 "Style" at bounding box center [93, 48] width 35 height 14
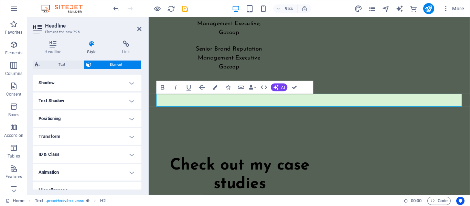
scroll to position [176, 0]
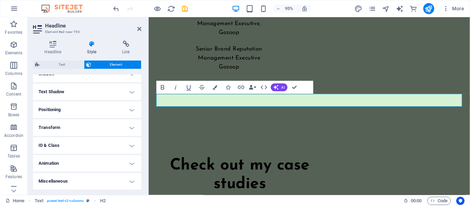
click at [73, 165] on h4 "Animation" at bounding box center [87, 163] width 108 height 17
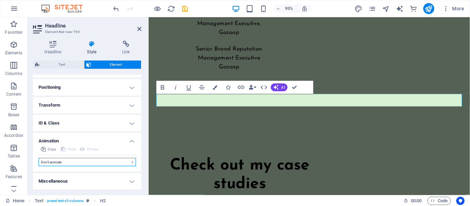
click at [78, 162] on select "Don't animate Show / Hide Slide up/down Zoom in/out Slide left to right Slide r…" at bounding box center [87, 162] width 97 height 8
select select "move-left-to-right"
click at [39, 158] on select "Don't animate Show / Hide Slide up/down Zoom in/out Slide left to right Slide r…" at bounding box center [87, 162] width 97 height 8
select select "scroll"
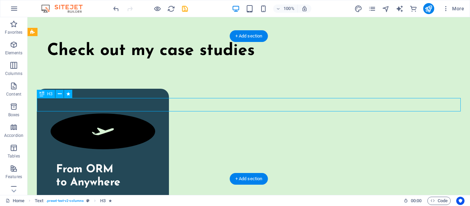
select select "move-left-to-right"
select select "s"
select select "scroll"
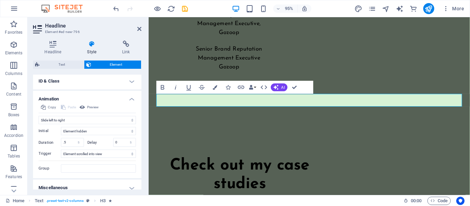
scroll to position [247, 0]
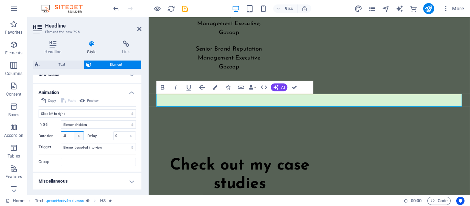
click at [74, 134] on select "s ms" at bounding box center [79, 136] width 10 height 8
select select "ms"
click at [74, 132] on select "s ms" at bounding box center [79, 136] width 10 height 8
type input "500"
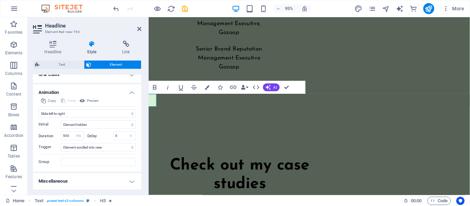
click at [100, 137] on label "Delay" at bounding box center [100, 136] width 26 height 4
click at [80, 125] on select "Element hidden Element shown" at bounding box center [98, 124] width 75 height 8
click at [80, 126] on select "Element hidden Element shown" at bounding box center [98, 124] width 75 height 8
click at [81, 127] on select "Element hidden Element shown" at bounding box center [98, 124] width 75 height 8
click at [61, 120] on select "Element hidden Element shown" at bounding box center [98, 124] width 75 height 8
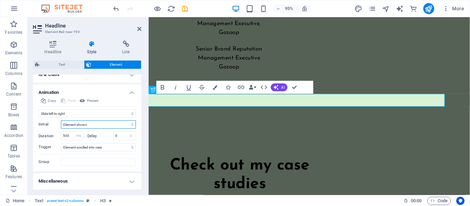
click at [101, 124] on select "Element hidden Element shown" at bounding box center [98, 124] width 75 height 8
select select "hide"
click at [61, 120] on select "Element hidden Element shown" at bounding box center [98, 124] width 75 height 8
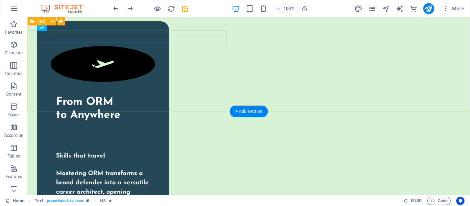
scroll to position [1988, 0]
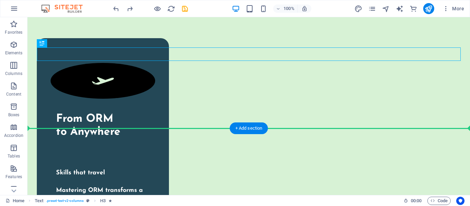
drag, startPoint x: 175, startPoint y: 57, endPoint x: 169, endPoint y: 98, distance: 41.5
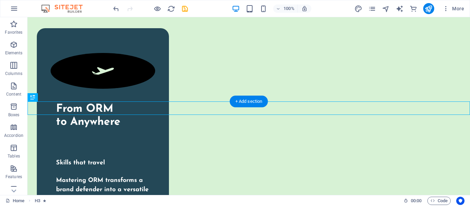
scroll to position [1999, 0]
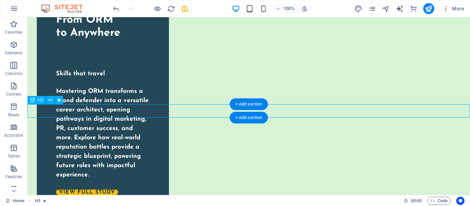
select select "move-left-to-right"
select select "s"
select select "scroll"
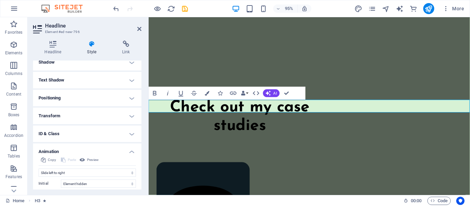
scroll to position [117, 0]
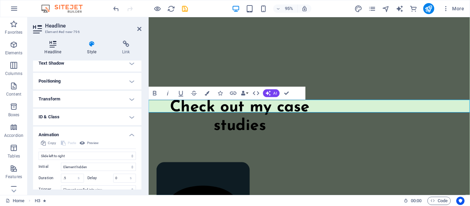
click at [49, 53] on h4 "Headline" at bounding box center [54, 48] width 43 height 14
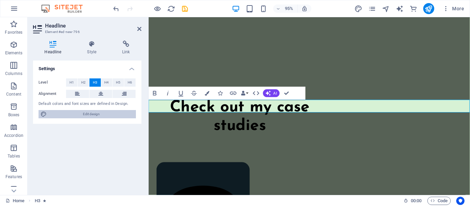
click at [86, 111] on span "Edit design" at bounding box center [91, 114] width 85 height 8
select select "px"
select select "400"
select select "px"
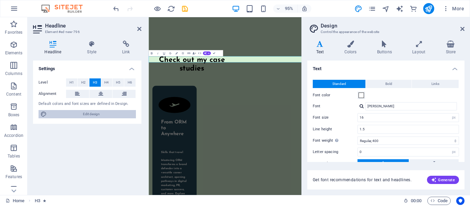
scroll to position [2089, 0]
click at [354, 45] on icon at bounding box center [350, 44] width 30 height 7
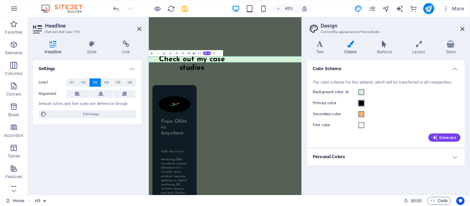
click at [361, 101] on span at bounding box center [361, 103] width 6 height 6
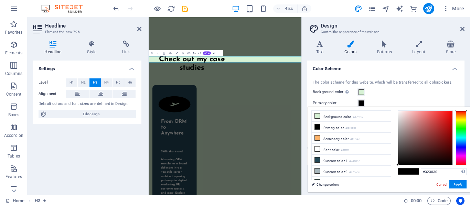
click at [400, 154] on div at bounding box center [425, 138] width 54 height 54
type input "#000000"
drag, startPoint x: 398, startPoint y: 158, endPoint x: 401, endPoint y: 174, distance: 16.1
click at [401, 171] on div "#000000 Supported formats #0852ed rgb(8, 82, 237) rgba(8, 82, 237, 90%) hsv(221…" at bounding box center [432, 199] width 76 height 185
click at [465, 183] on button "Apply" at bounding box center [457, 184] width 17 height 8
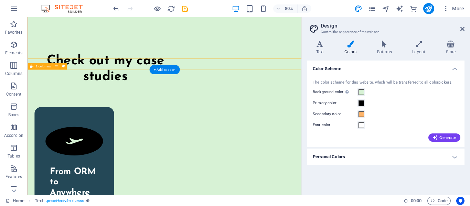
scroll to position [2126, 0]
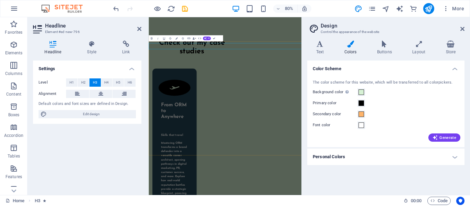
scroll to position [2122, 0]
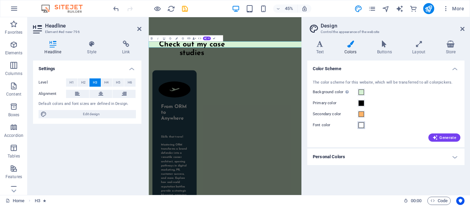
click at [359, 126] on span at bounding box center [361, 125] width 6 height 6
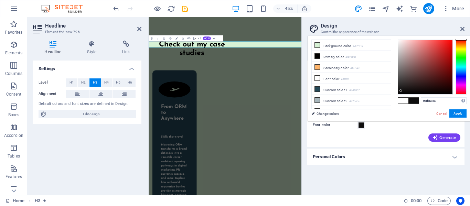
click at [401, 91] on div at bounding box center [425, 67] width 54 height 54
click at [398, 94] on div at bounding box center [425, 67] width 54 height 54
type input "#000000"
click at [455, 112] on button "Apply" at bounding box center [457, 113] width 17 height 8
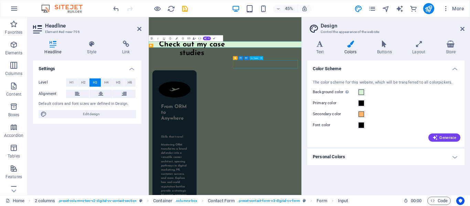
scroll to position [2126, 0]
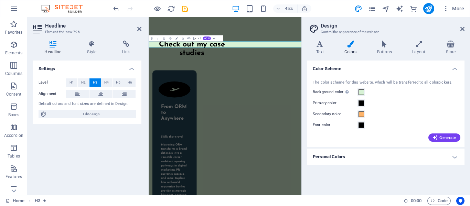
click at [354, 44] on icon at bounding box center [350, 44] width 30 height 7
click at [363, 115] on span at bounding box center [361, 114] width 6 height 6
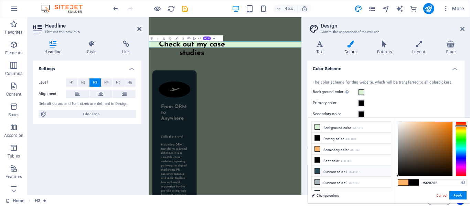
drag, startPoint x: 420, startPoint y: 158, endPoint x: 380, endPoint y: 175, distance: 43.6
click at [380, 175] on div "less Background color #d7f2d5 Primary color #000000 Secondary color #feb46b Fon…" at bounding box center [389, 160] width 162 height 85
type input "#030303"
click at [460, 194] on button "Apply" at bounding box center [457, 195] width 17 height 8
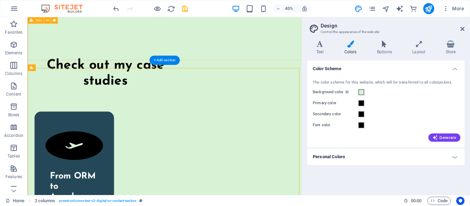
scroll to position [2126, 0]
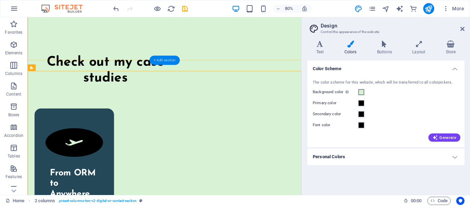
click at [176, 61] on div "+ Add section" at bounding box center [164, 60] width 31 height 9
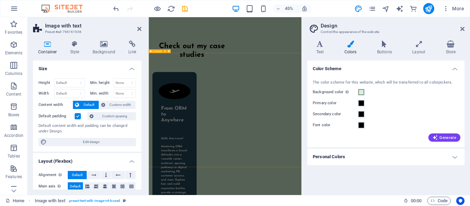
scroll to position [2127, 0]
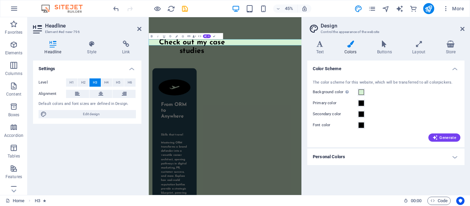
click at [378, 152] on h4 "Personal Colors" at bounding box center [385, 157] width 157 height 17
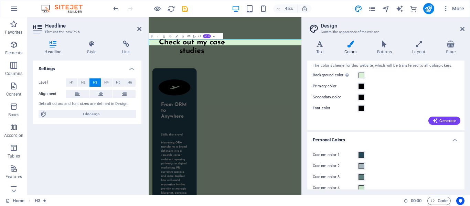
scroll to position [37, 0]
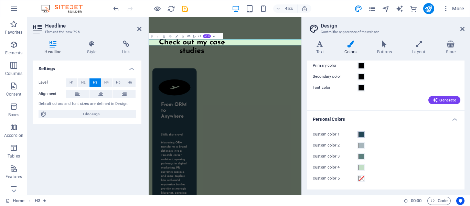
click at [362, 135] on span at bounding box center [361, 135] width 6 height 6
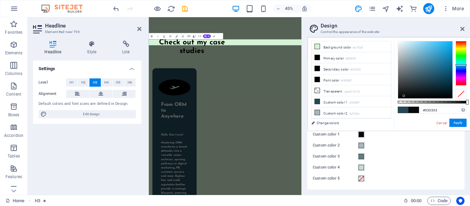
type input "#000000"
drag, startPoint x: 404, startPoint y: 96, endPoint x: 387, endPoint y: 101, distance: 17.6
click at [387, 101] on div "less Background color #d7f2d5 Primary color #000000 Secondary color #030303 Fon…" at bounding box center [389, 83] width 162 height 93
click at [461, 122] on button "Apply" at bounding box center [457, 123] width 17 height 8
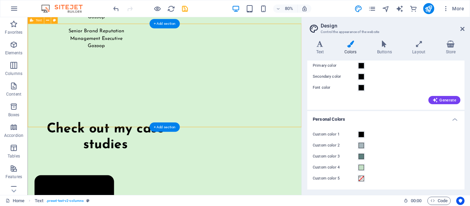
scroll to position [2061, 0]
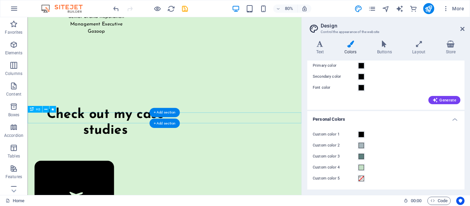
select select "move-left-to-right"
select select "s"
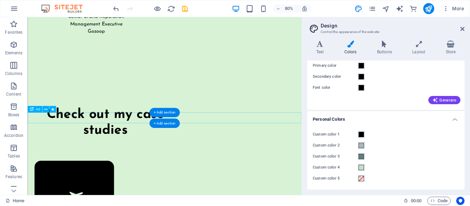
select select "scroll"
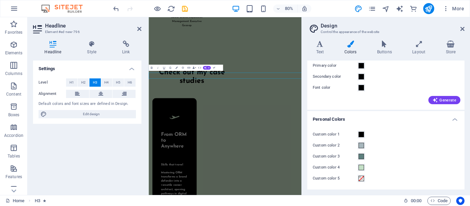
scroll to position [2057, 0]
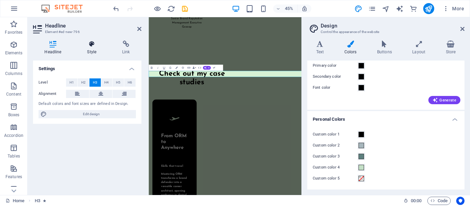
click at [105, 45] on icon at bounding box center [92, 44] width 32 height 7
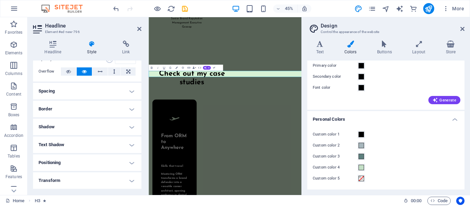
scroll to position [0, 0]
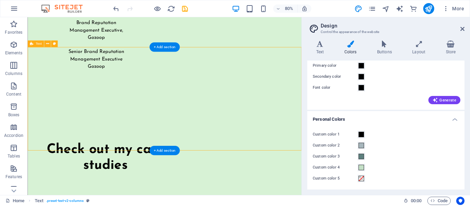
scroll to position [2018, 0]
